Goal: Check status: Check status

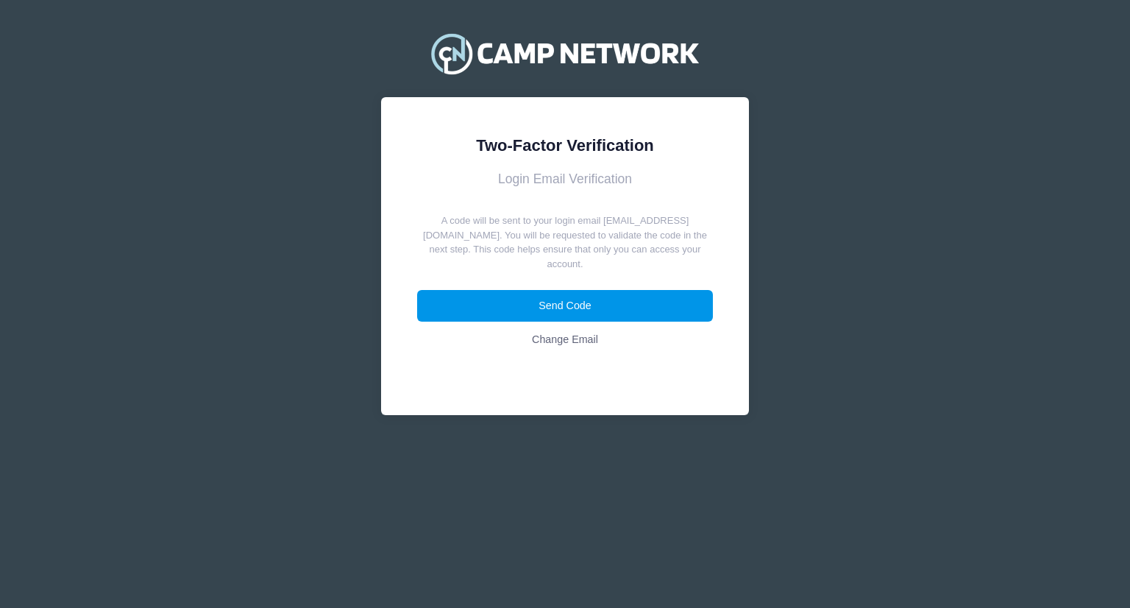
click at [570, 290] on button "Send Code" at bounding box center [565, 306] width 297 height 32
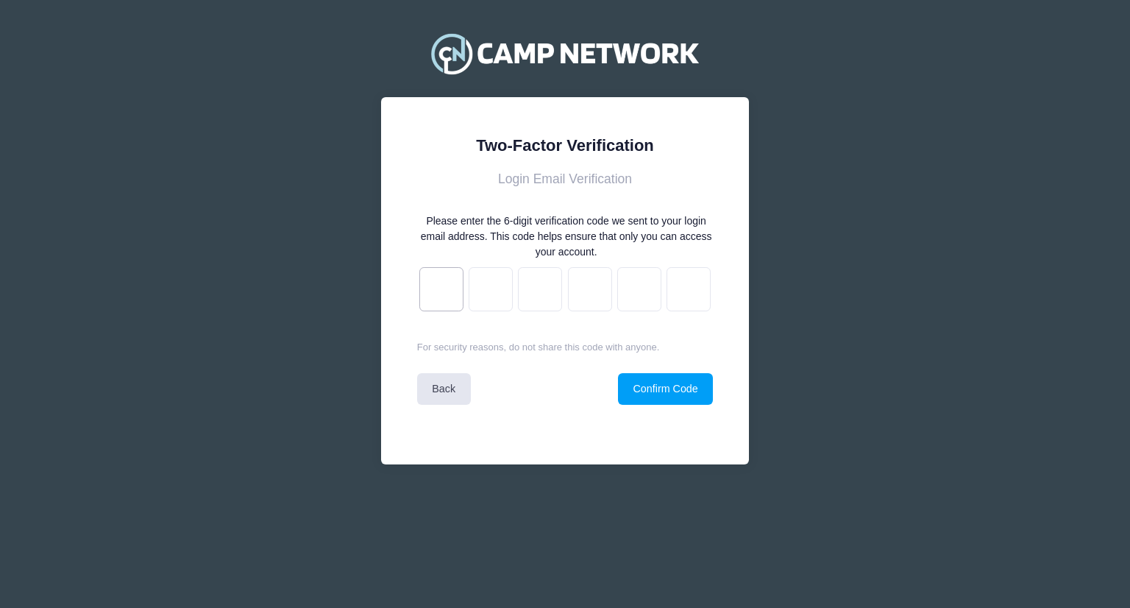
click at [433, 296] on input "text" at bounding box center [441, 289] width 44 height 44
type input "1"
type input "7"
type input "0"
type input "7"
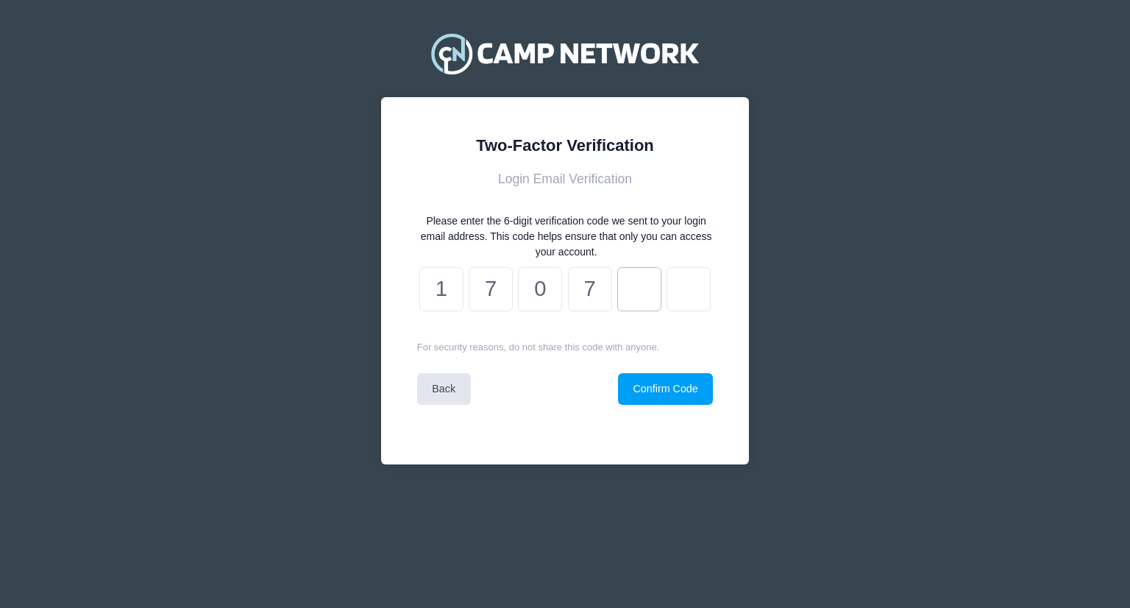
type input "5"
type input "8"
click at [677, 391] on button "Confirm Code" at bounding box center [665, 389] width 95 height 32
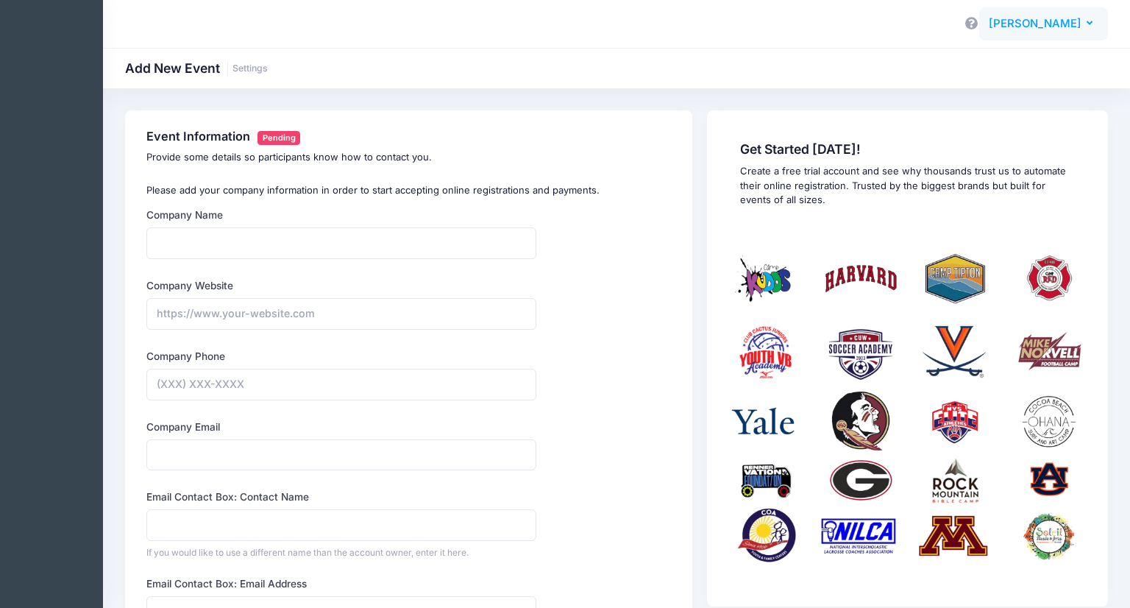
click at [1057, 30] on span "[PERSON_NAME]" at bounding box center [1035, 23] width 93 height 16
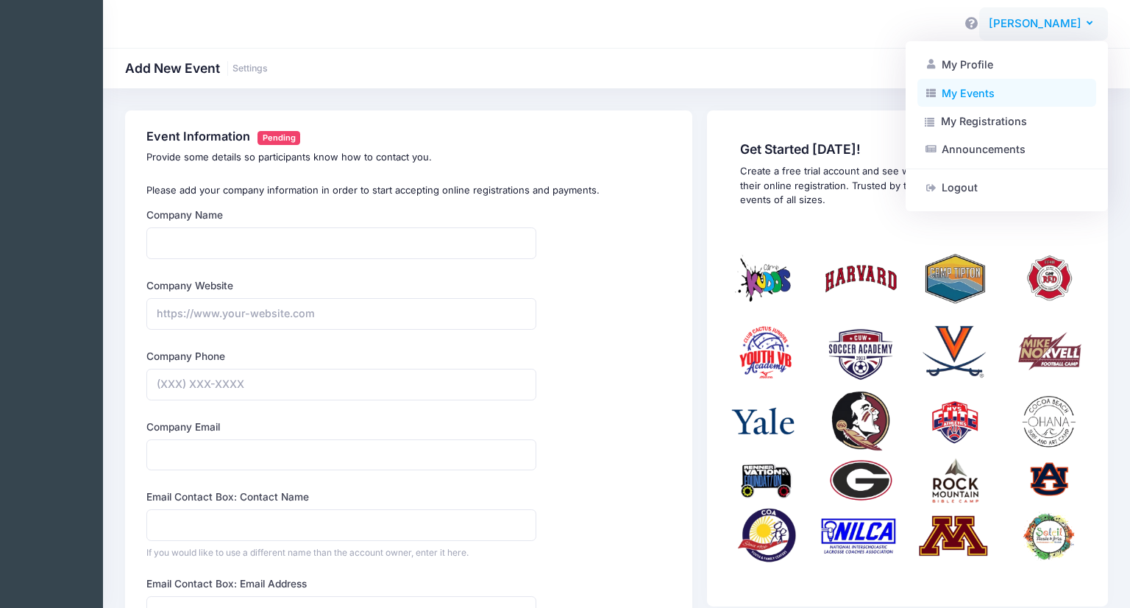
click at [979, 92] on link "My Events" at bounding box center [1007, 93] width 179 height 28
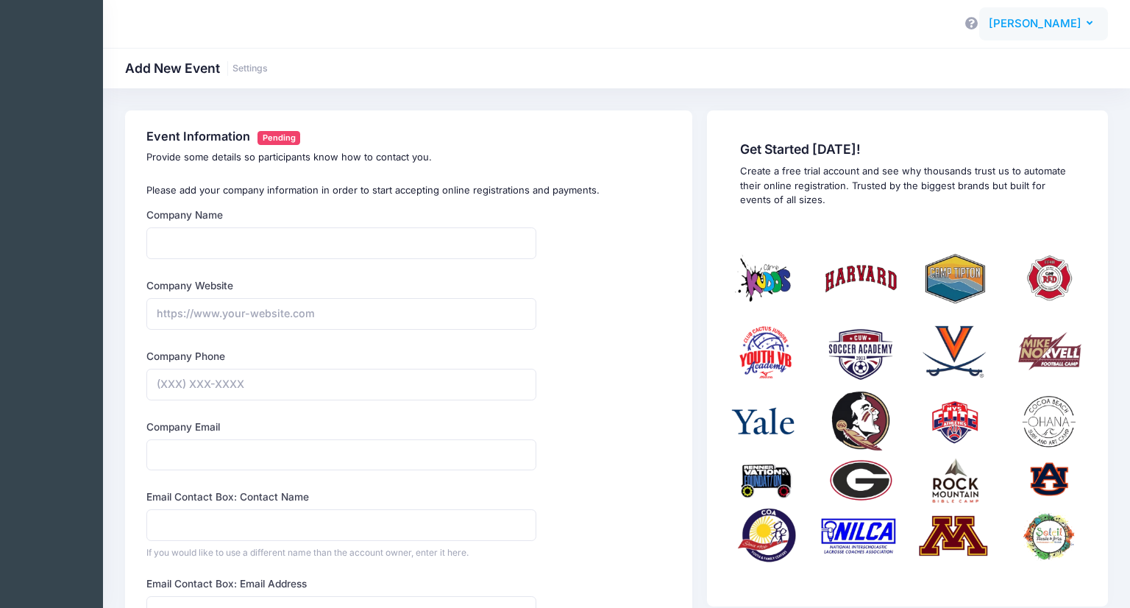
click at [1058, 26] on span "[PERSON_NAME]" at bounding box center [1035, 23] width 93 height 16
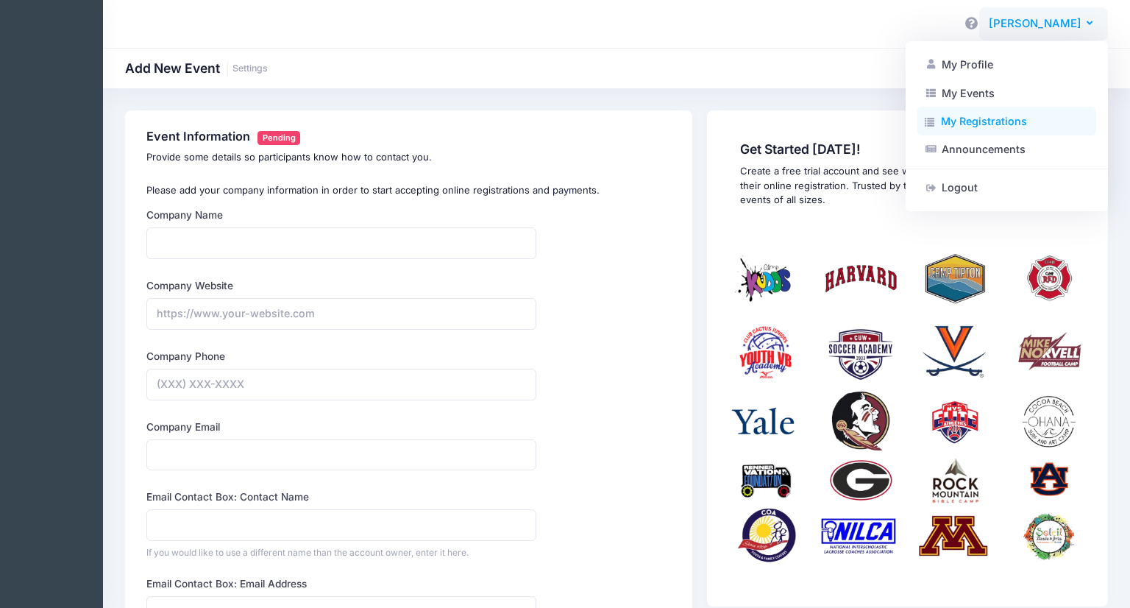
click at [1008, 123] on link "My Registrations" at bounding box center [1007, 121] width 179 height 28
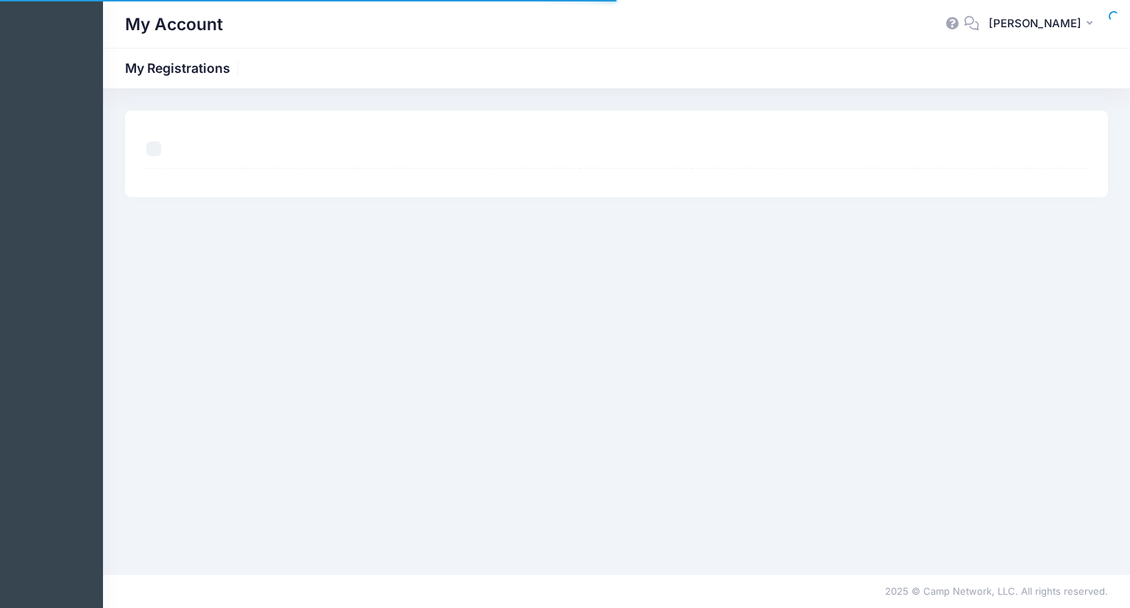
select select "50"
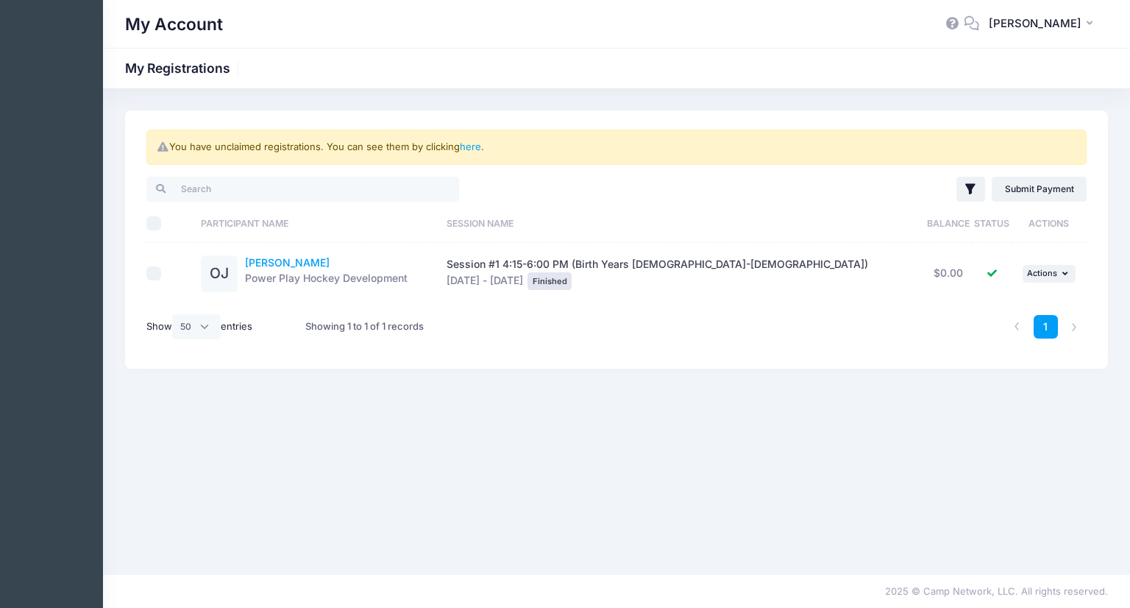
click at [286, 261] on link "[PERSON_NAME]" at bounding box center [287, 262] width 85 height 13
